Goal: Check status: Check status

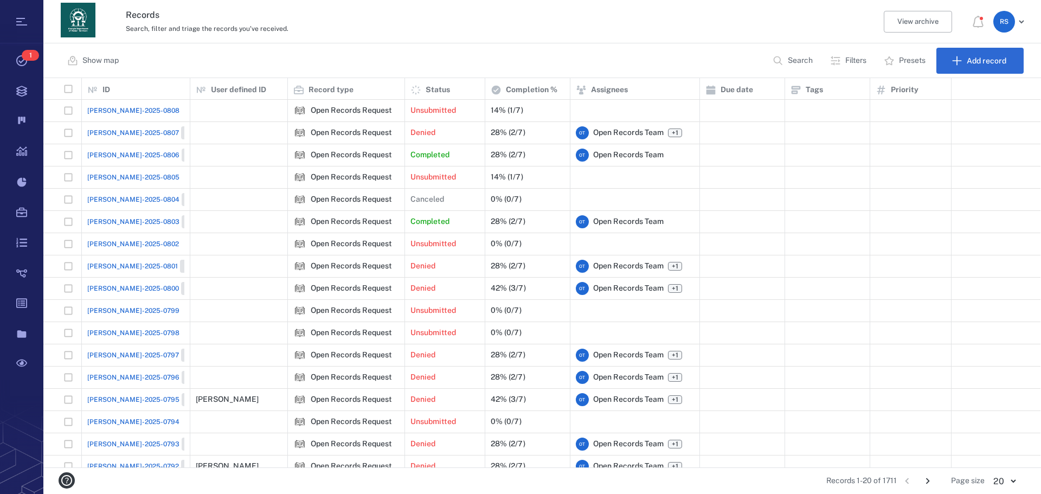
click at [788, 64] on p "Search" at bounding box center [800, 60] width 25 height 11
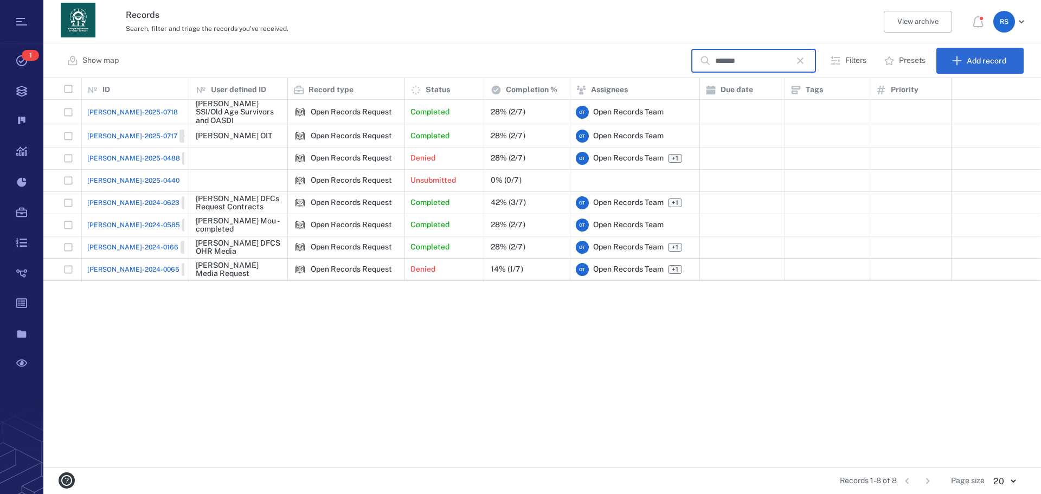
type input "*******"
click at [114, 112] on span "[PERSON_NAME]-2025-0718" at bounding box center [132, 112] width 91 height 10
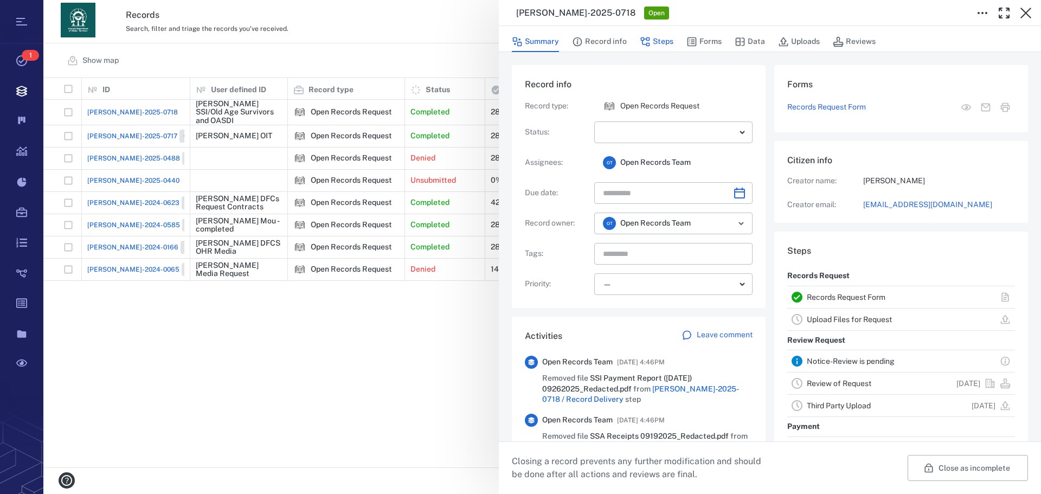
click at [661, 37] on button "Steps" at bounding box center [657, 41] width 34 height 21
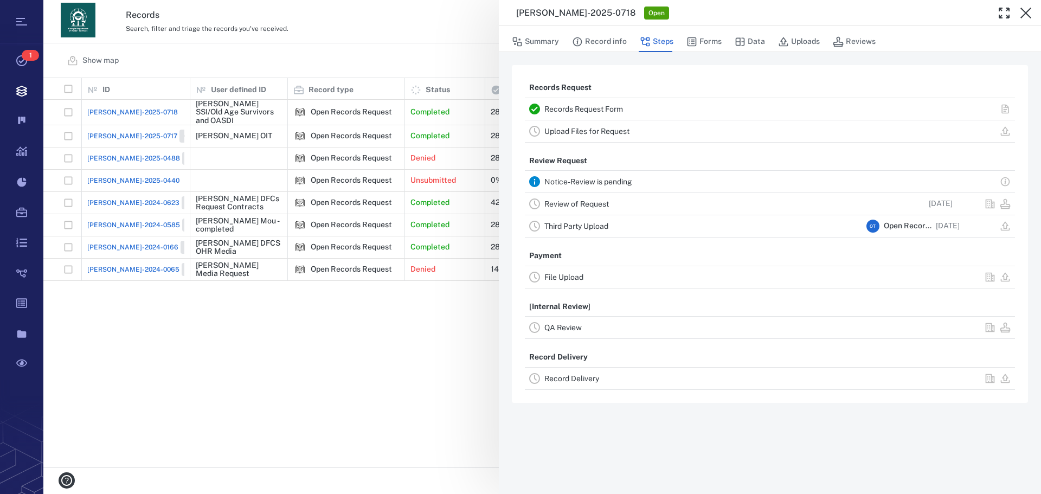
click at [595, 381] on link "Record Delivery" at bounding box center [571, 378] width 55 height 9
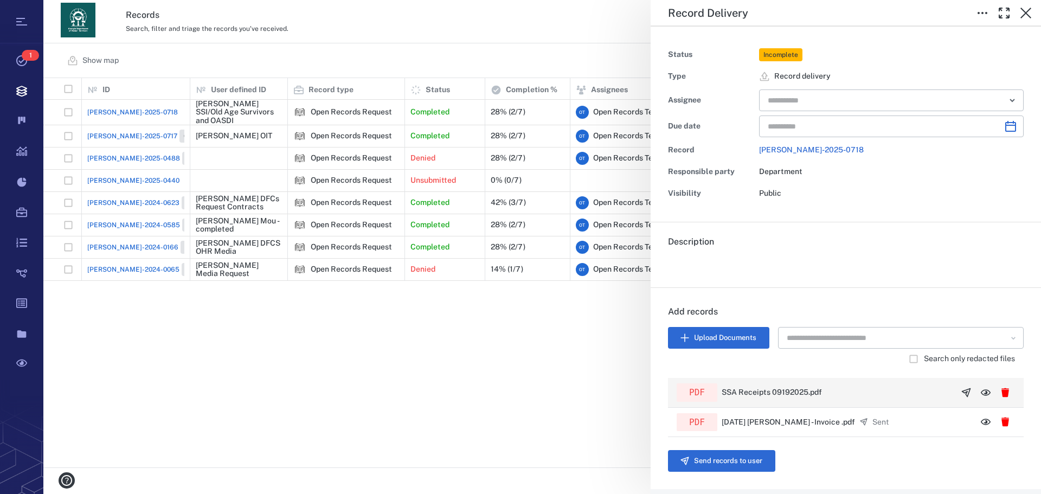
click at [1002, 391] on icon "button" at bounding box center [1006, 392] width 8 height 9
